Goal: Complete application form

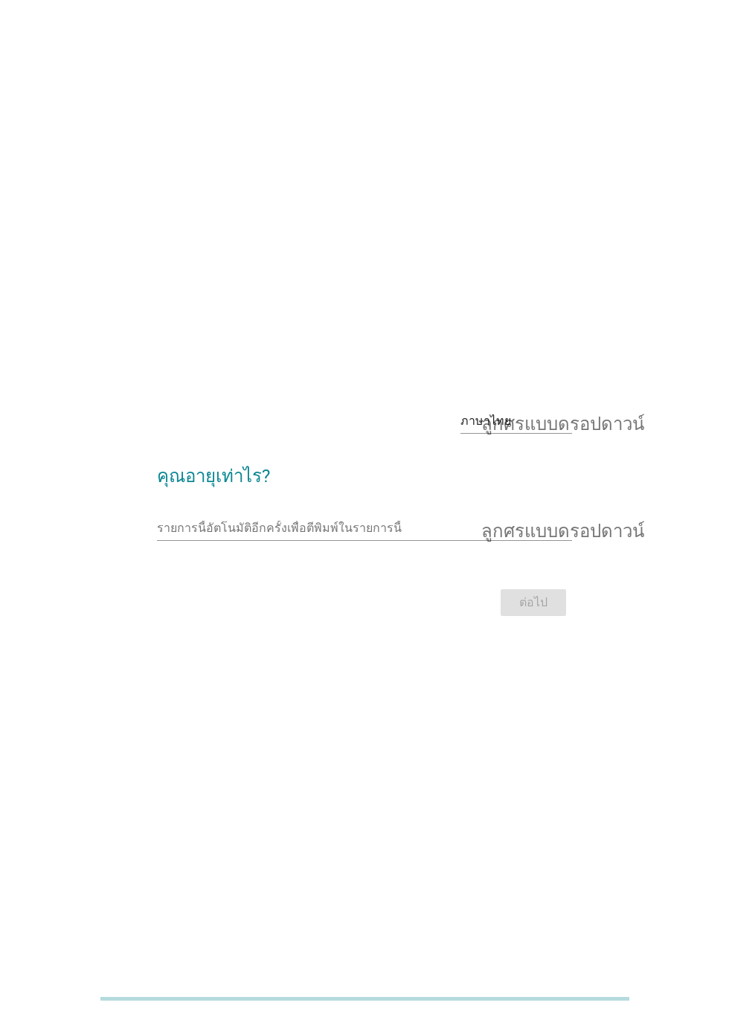
click at [338, 540] on input "รายการนี้อัตโนมัติอีกครั้งเพื่อตีพิมพ์ในรายการนี้" at bounding box center [354, 528] width 394 height 24
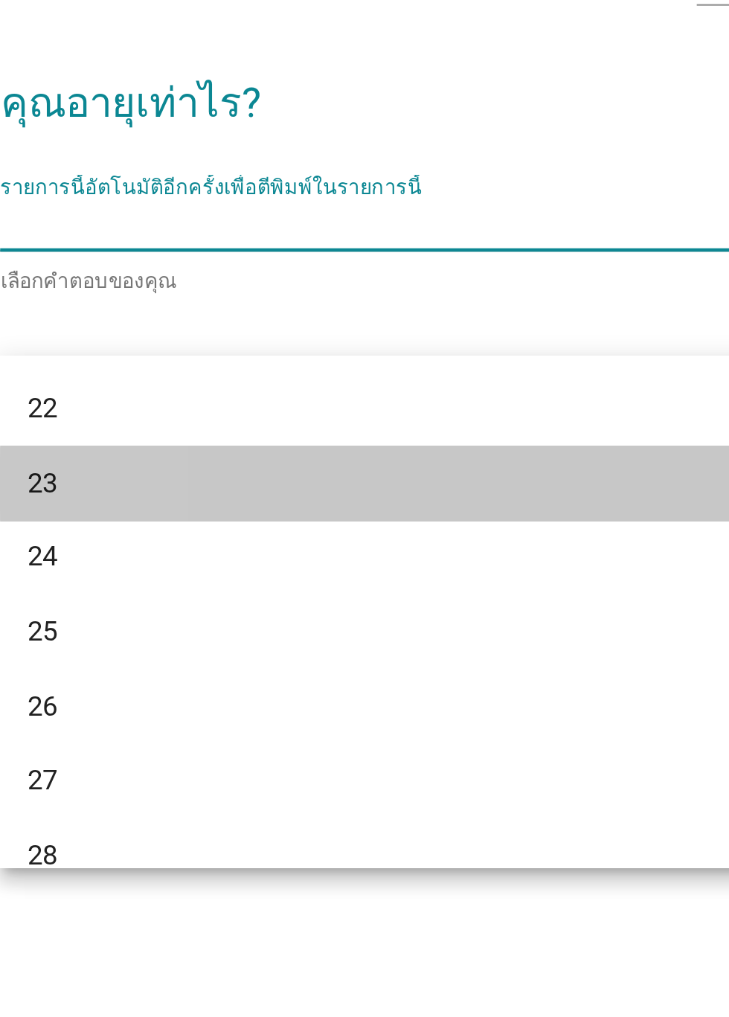
scroll to position [141, 0]
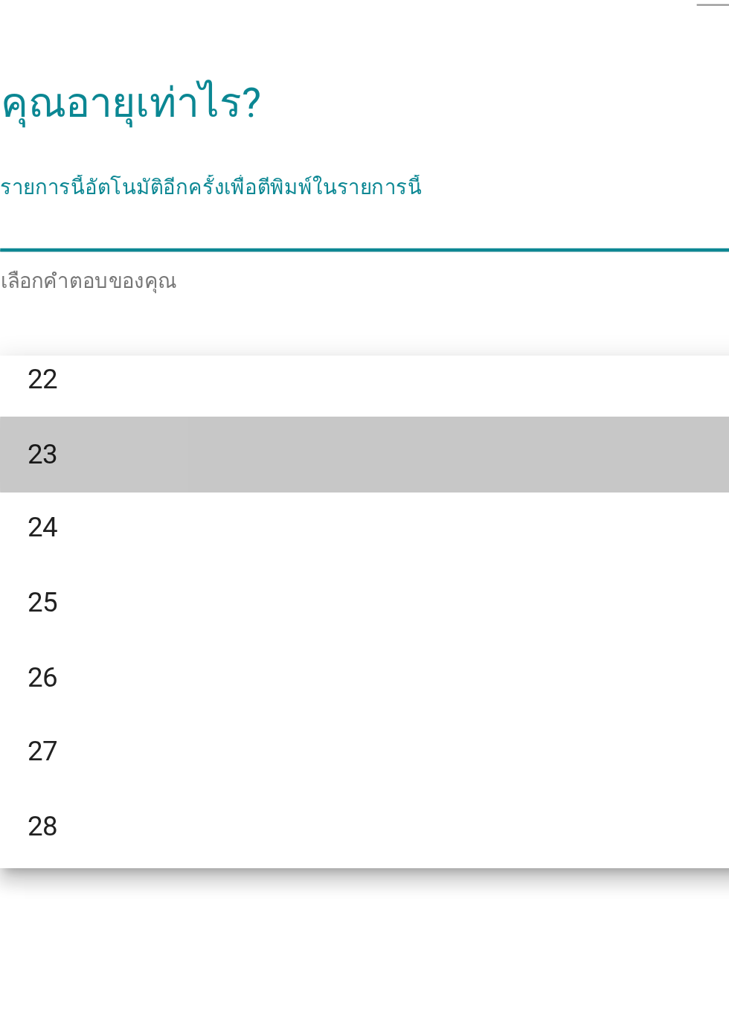
click at [239, 627] on div "23" at bounding box center [348, 627] width 358 height 18
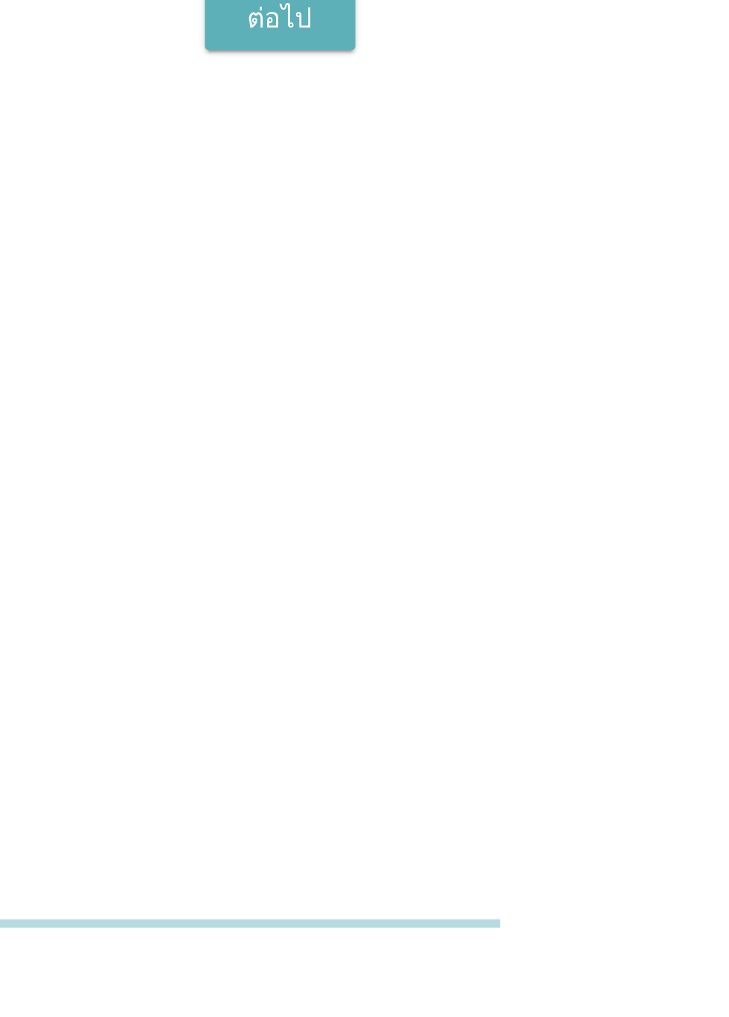
click at [528, 612] on font "ต่อไป" at bounding box center [533, 605] width 28 height 14
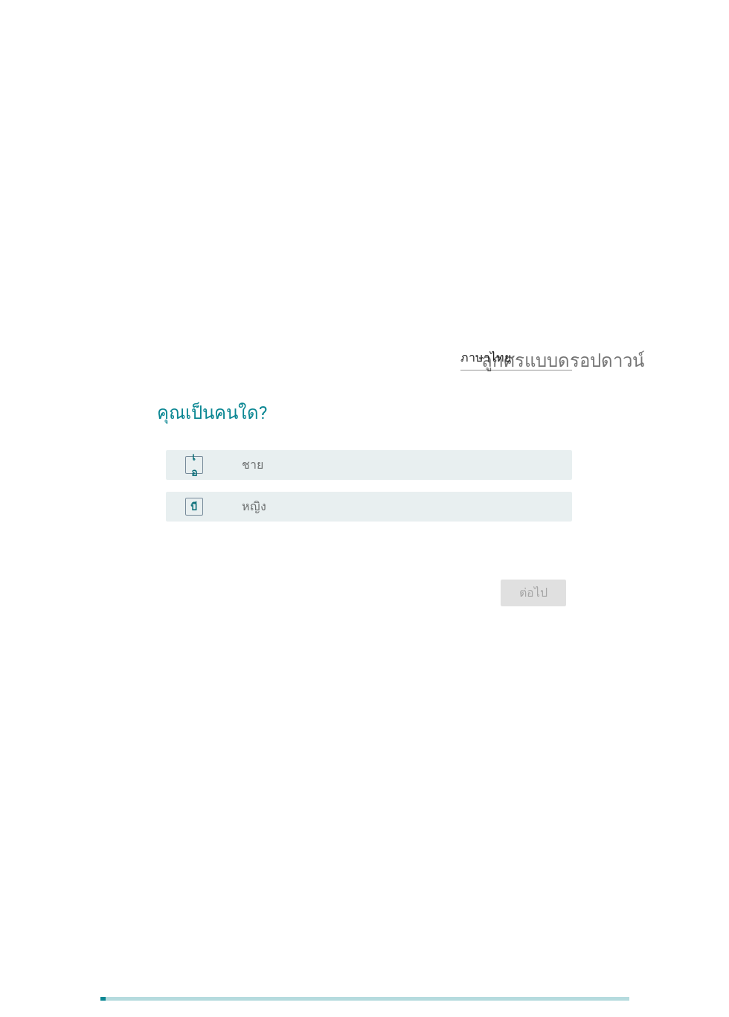
scroll to position [110, 0]
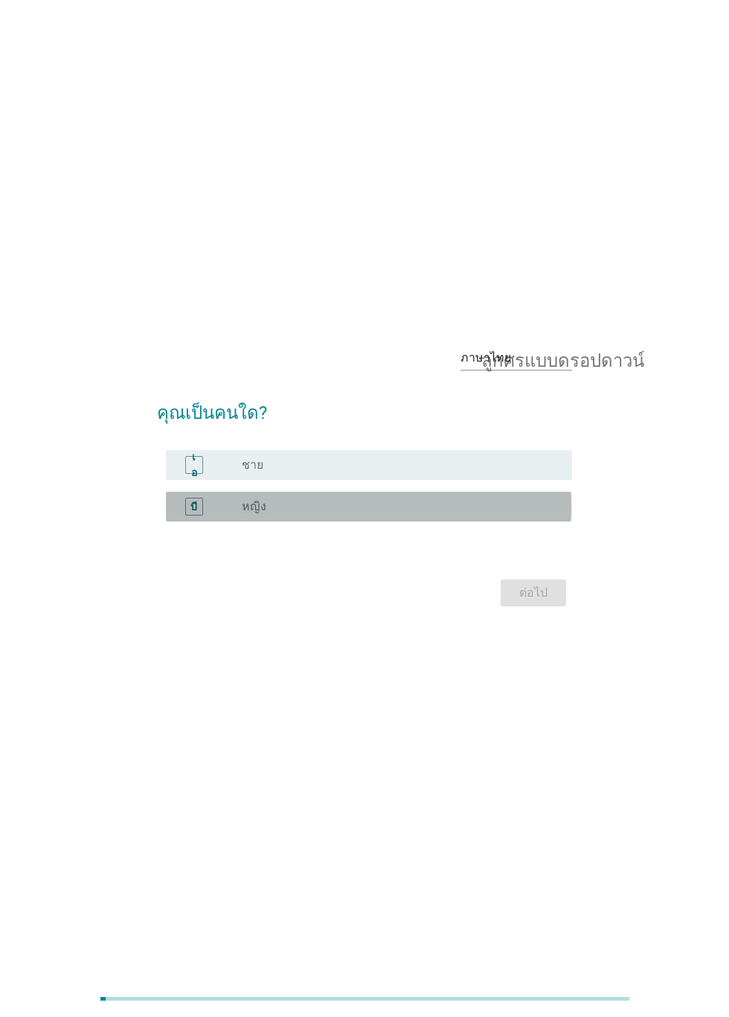
click at [415, 499] on div "ปุ่มวิทยุ[PERSON_NAME]เลือก หญิง" at bounding box center [395, 506] width 307 height 15
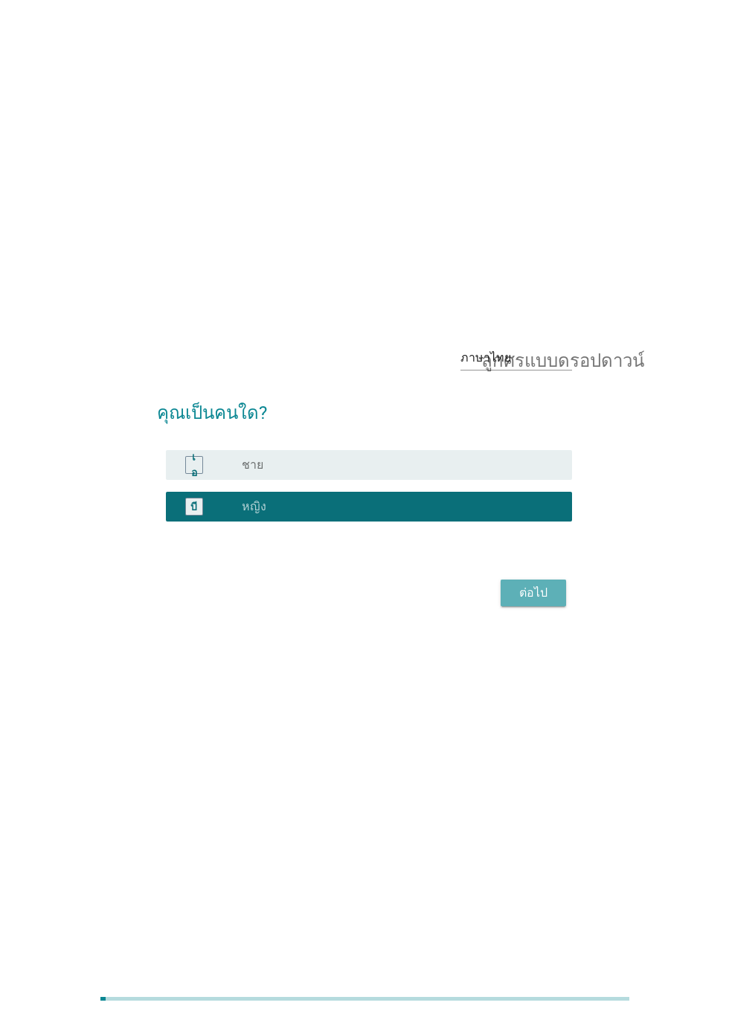
click at [545, 580] on button "ต่อไป" at bounding box center [533, 593] width 65 height 27
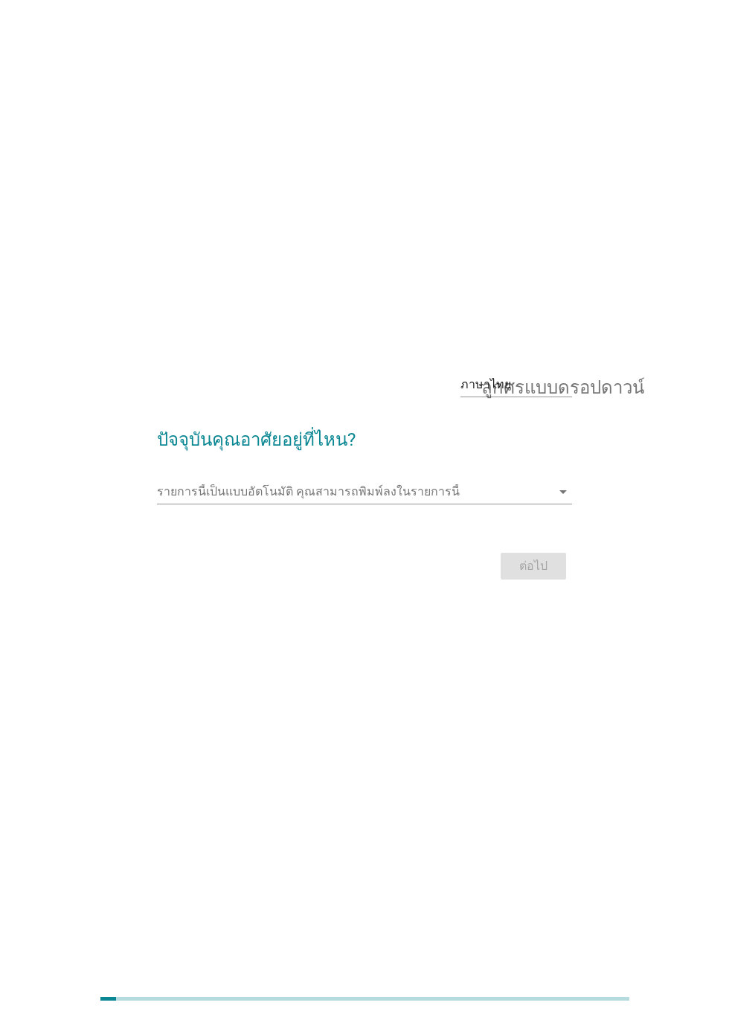
scroll to position [0, 0]
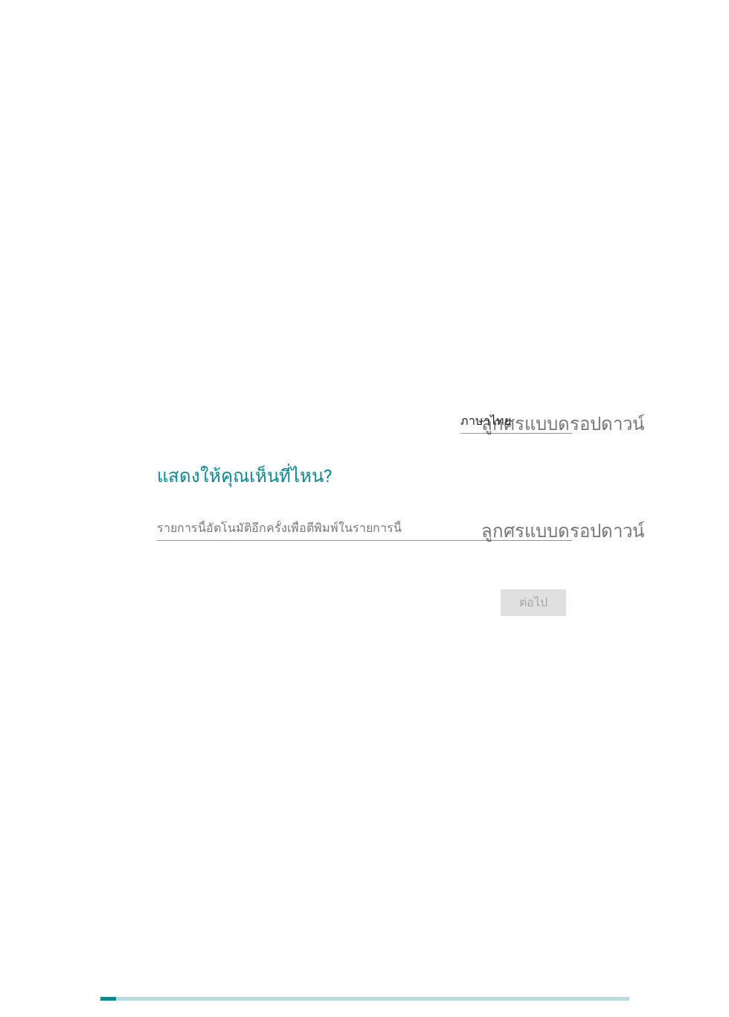
click at [381, 540] on input "รายการนี้อัตโนมัติอีกครั้งเพื่อตีพิมพ์ในรายการนี้" at bounding box center [354, 528] width 394 height 24
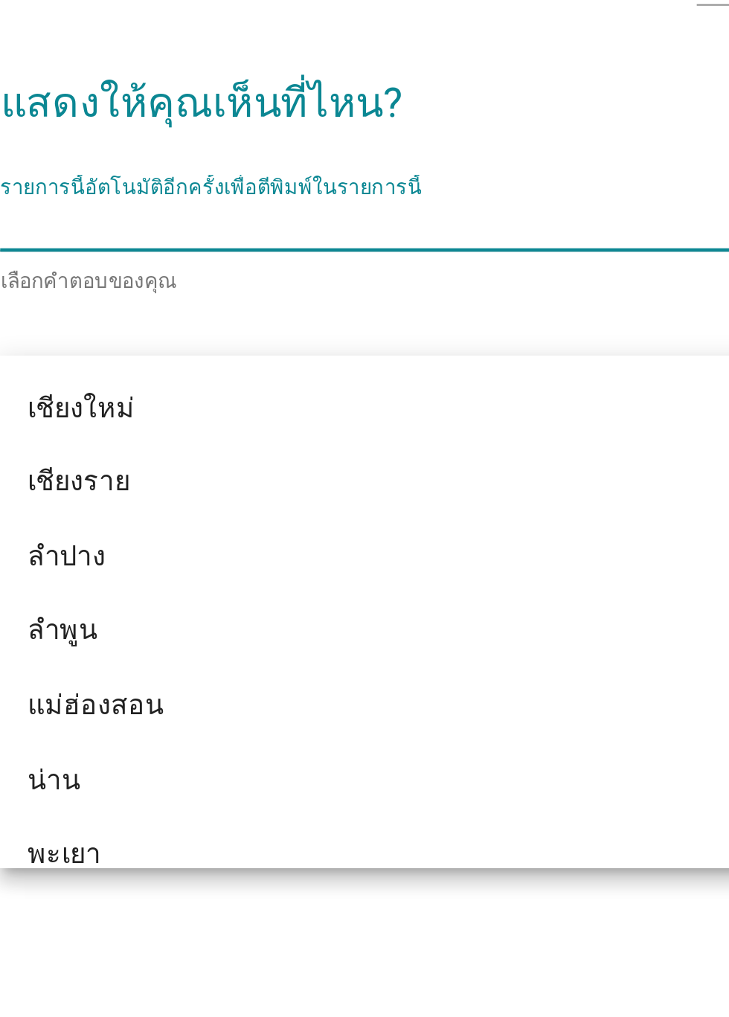
scroll to position [650, 0]
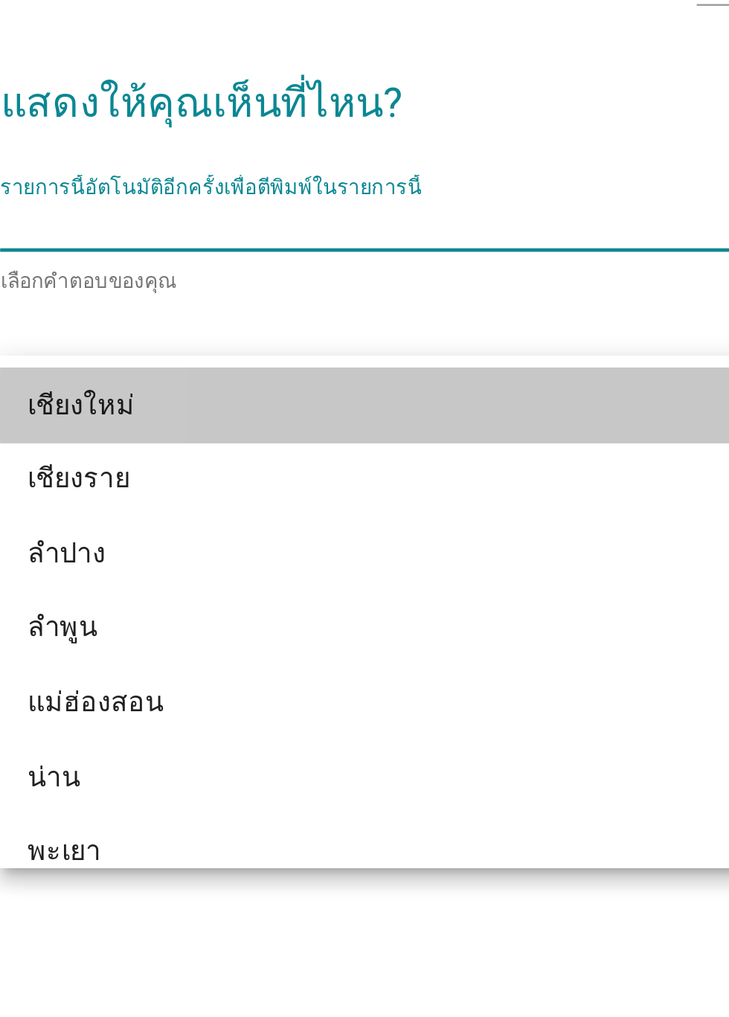
click at [272, 606] on div "เชียงใหม่" at bounding box center [348, 605] width 358 height 18
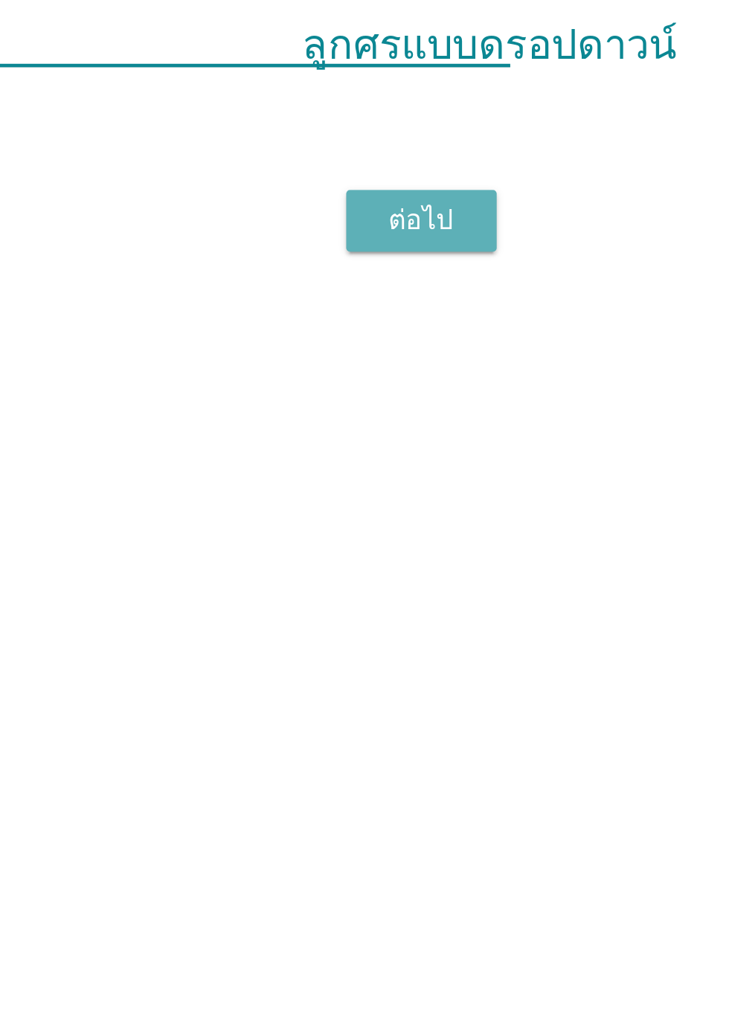
click at [543, 612] on font "ต่อไป" at bounding box center [533, 605] width 28 height 14
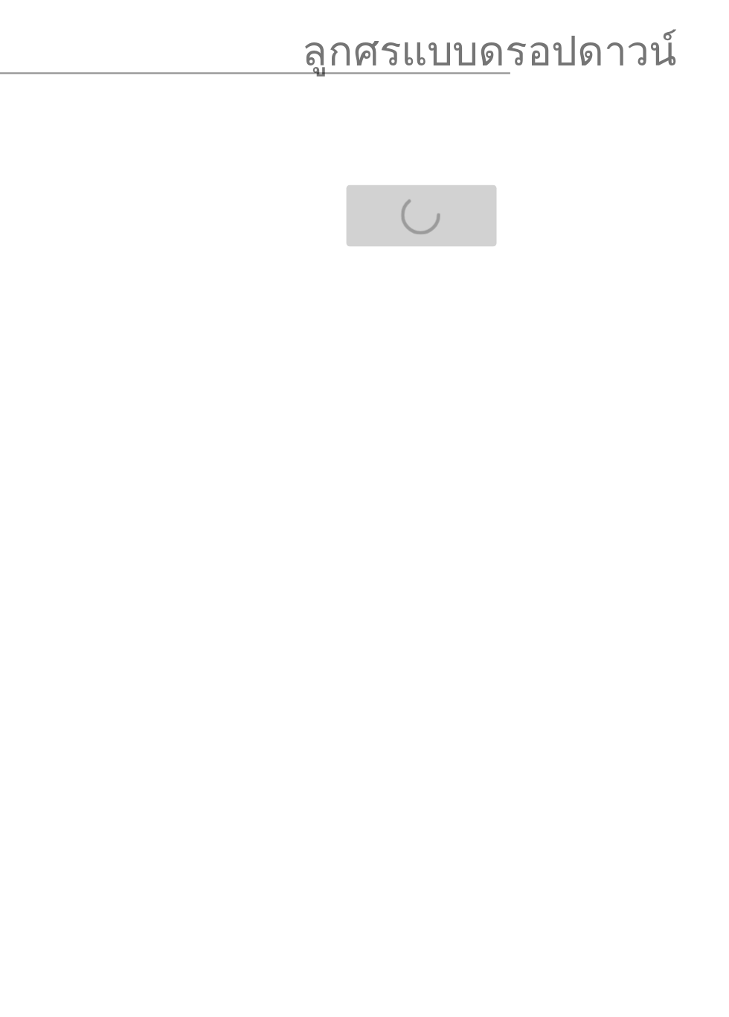
scroll to position [1, 0]
